Goal: Information Seeking & Learning: Learn about a topic

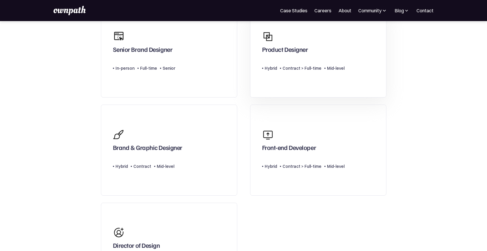
scroll to position [71, 0]
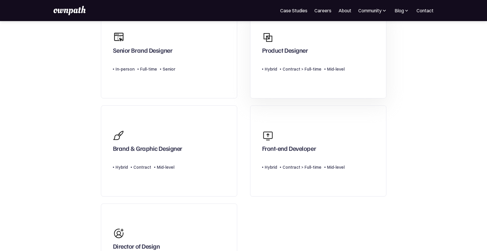
click at [320, 78] on link "Product Designer Type Level Hybrid Contract > Full-time Mid-level" at bounding box center [318, 52] width 136 height 91
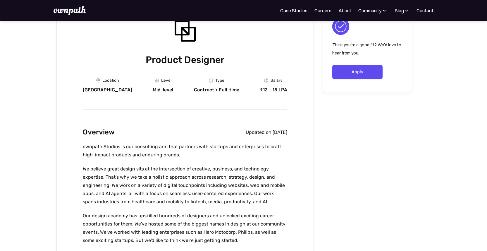
scroll to position [55, 0]
drag, startPoint x: 109, startPoint y: 92, endPoint x: 83, endPoint y: 92, distance: 26.3
copy div "[GEOGRAPHIC_DATA]"
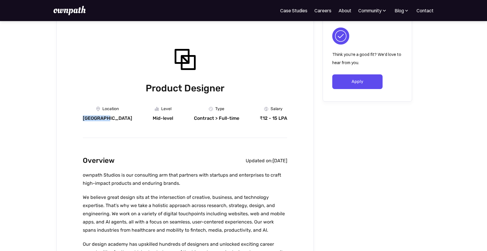
scroll to position [28, 0]
